Goal: Information Seeking & Learning: Check status

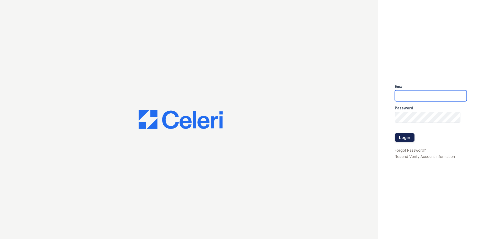
type input "[EMAIL_ADDRESS][DOMAIN_NAME]"
click at [407, 135] on button "Login" at bounding box center [405, 137] width 20 height 8
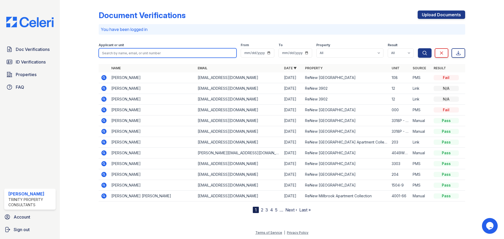
click at [155, 51] on input "search" at bounding box center [168, 52] width 138 height 9
type input "gracias"
click at [418, 48] on button "Search" at bounding box center [425, 52] width 14 height 9
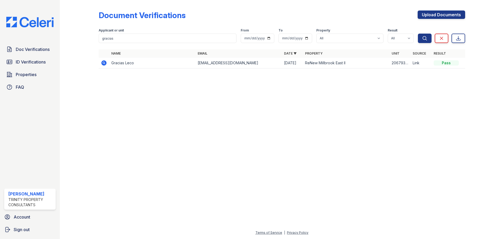
click at [103, 62] on icon at bounding box center [104, 63] width 6 height 6
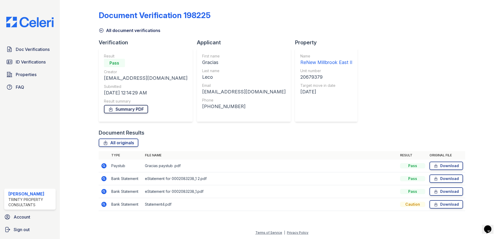
click at [135, 109] on link "Summary PDF" at bounding box center [126, 109] width 44 height 8
click at [31, 52] on span "Doc Verifications" at bounding box center [33, 49] width 34 height 6
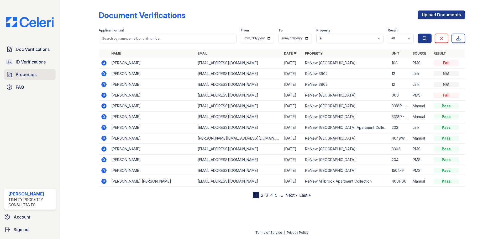
click at [23, 73] on span "Properties" at bounding box center [26, 74] width 21 height 6
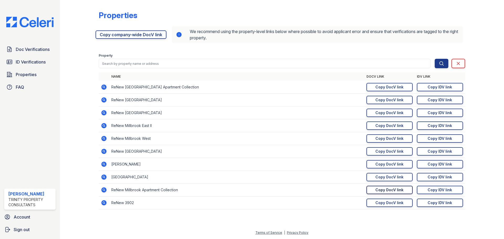
click at [404, 189] on link "Copy DocV link Copy link" at bounding box center [389, 190] width 46 height 8
